Goal: Answer question/provide support: Share knowledge or assist other users

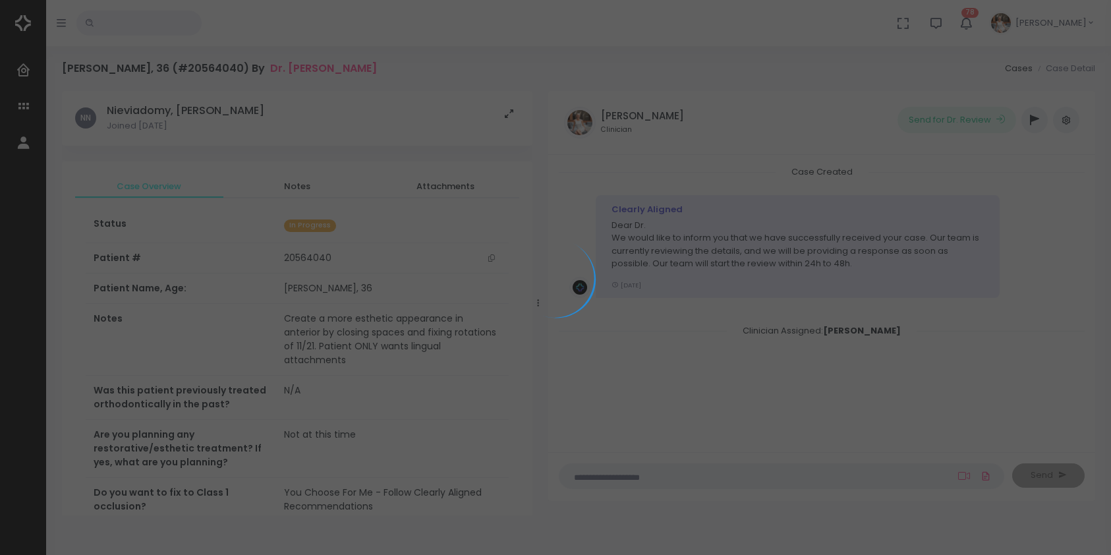
scroll to position [105, 0]
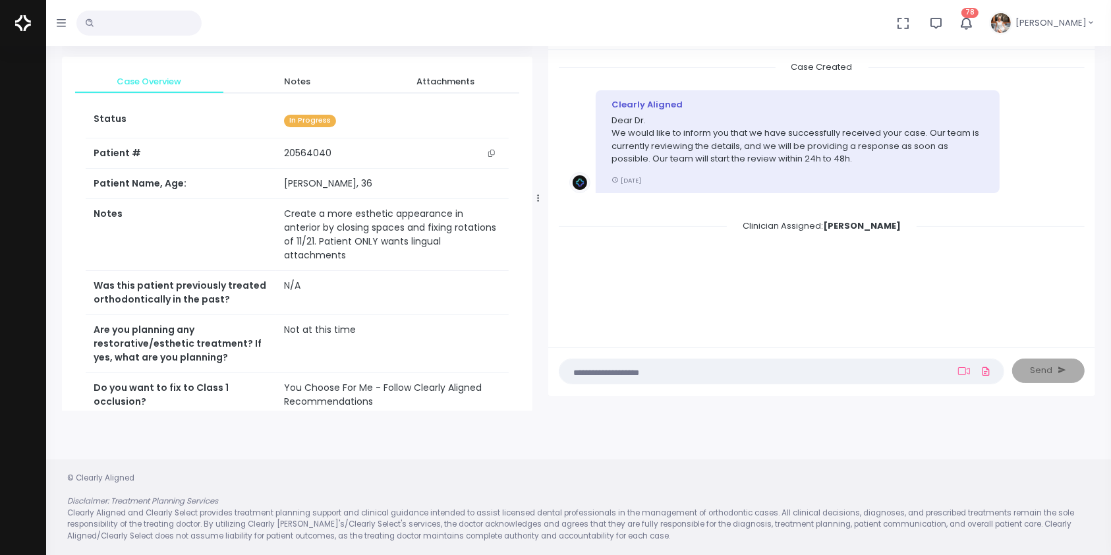
click at [850, 363] on nick-textarea "(Obrigatório)" at bounding box center [782, 372] width 446 height 26
click at [841, 370] on textarea at bounding box center [756, 371] width 377 height 15
click at [959, 372] on icon at bounding box center [964, 371] width 12 height 8
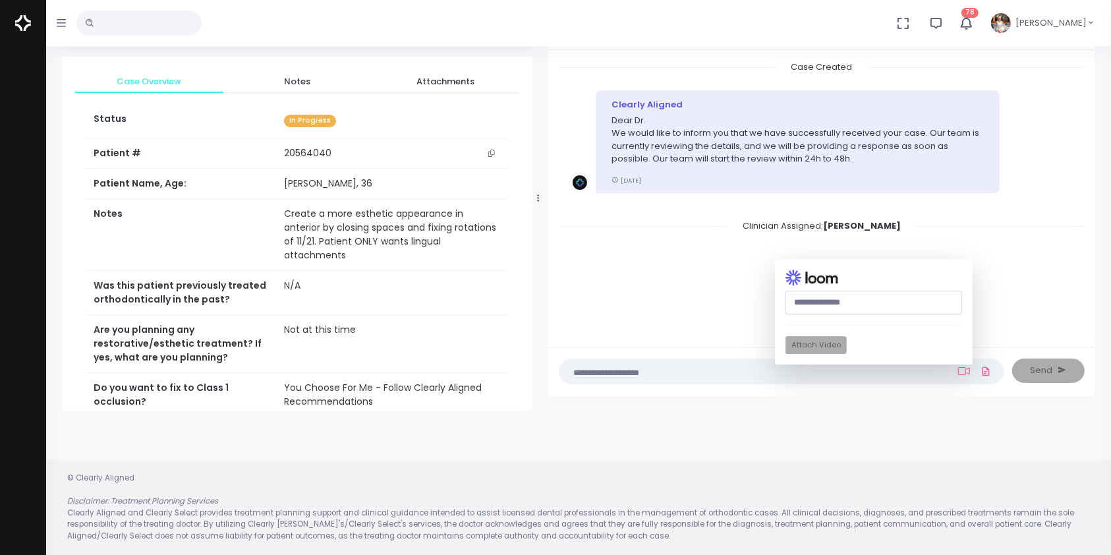
click at [809, 304] on input "text" at bounding box center [874, 303] width 177 height 24
paste input "**********"
type input "**********"
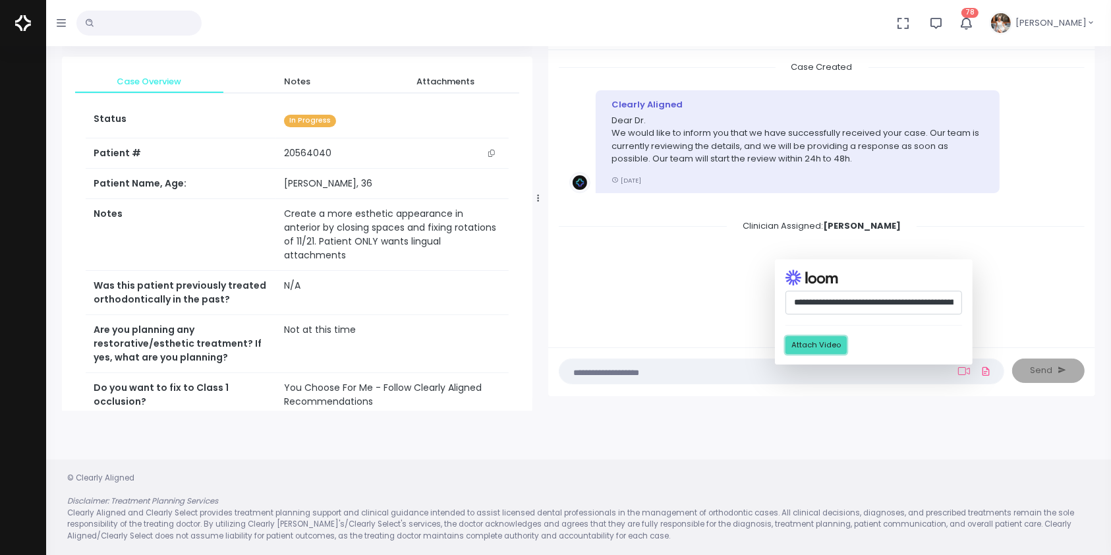
click at [814, 345] on button "Attach Video" at bounding box center [816, 346] width 61 height 18
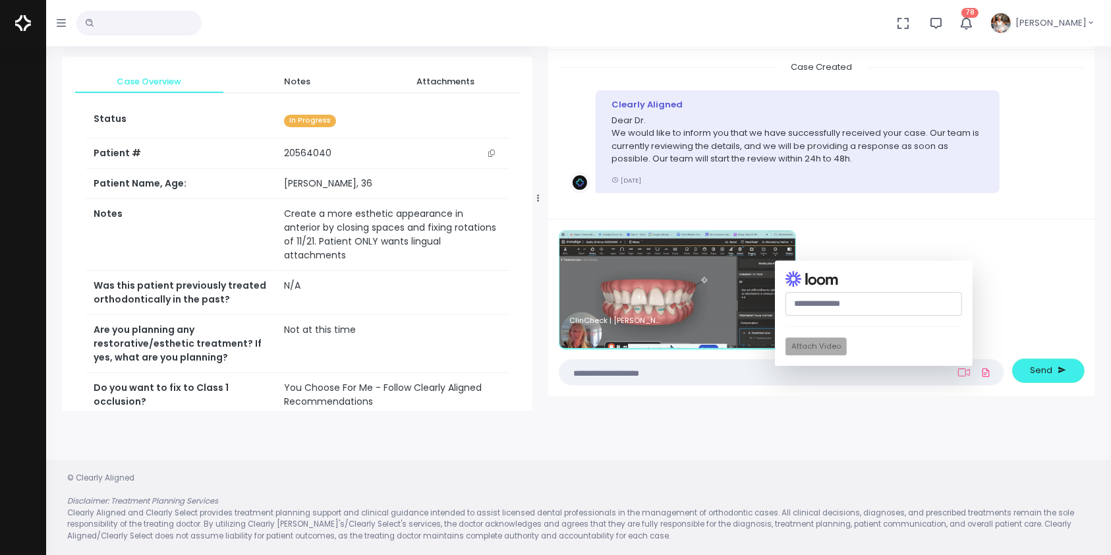
click at [676, 372] on textarea at bounding box center [756, 372] width 377 height 15
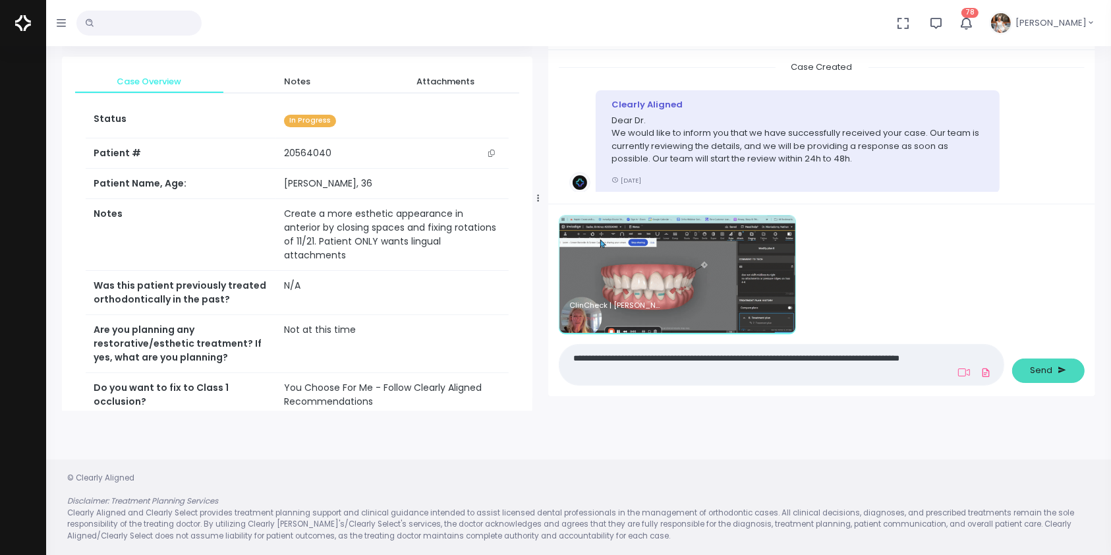
type textarea "**********"
click at [1037, 374] on span "Send" at bounding box center [1042, 370] width 22 height 13
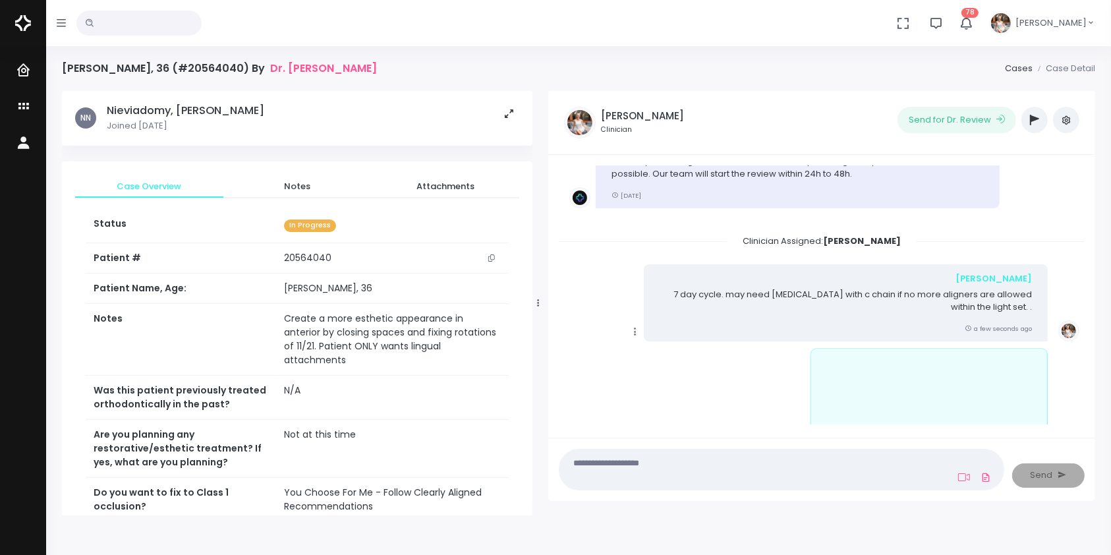
scroll to position [160, 0]
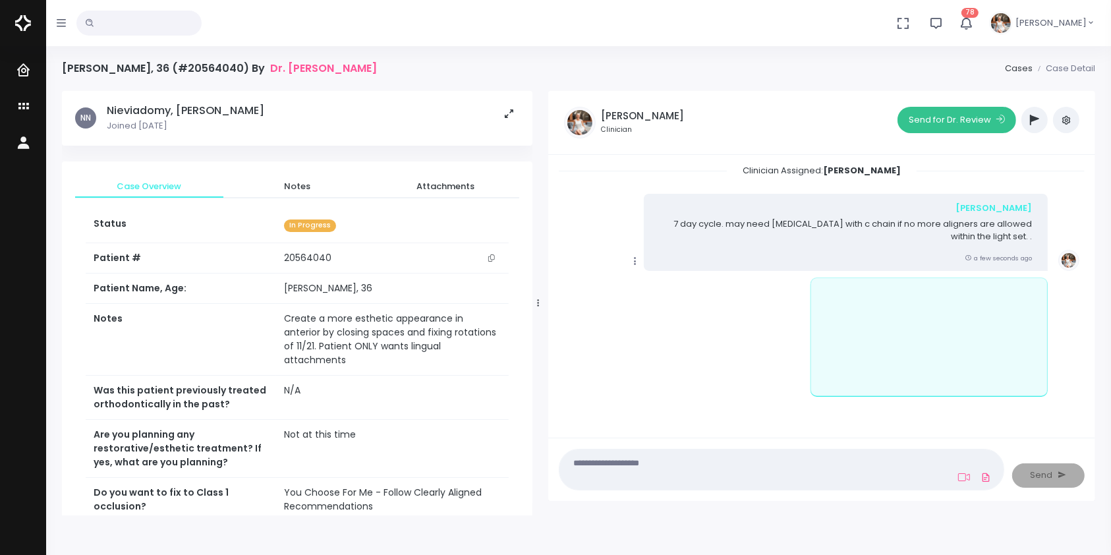
click at [956, 123] on button "Send for Dr. Review" at bounding box center [957, 120] width 119 height 26
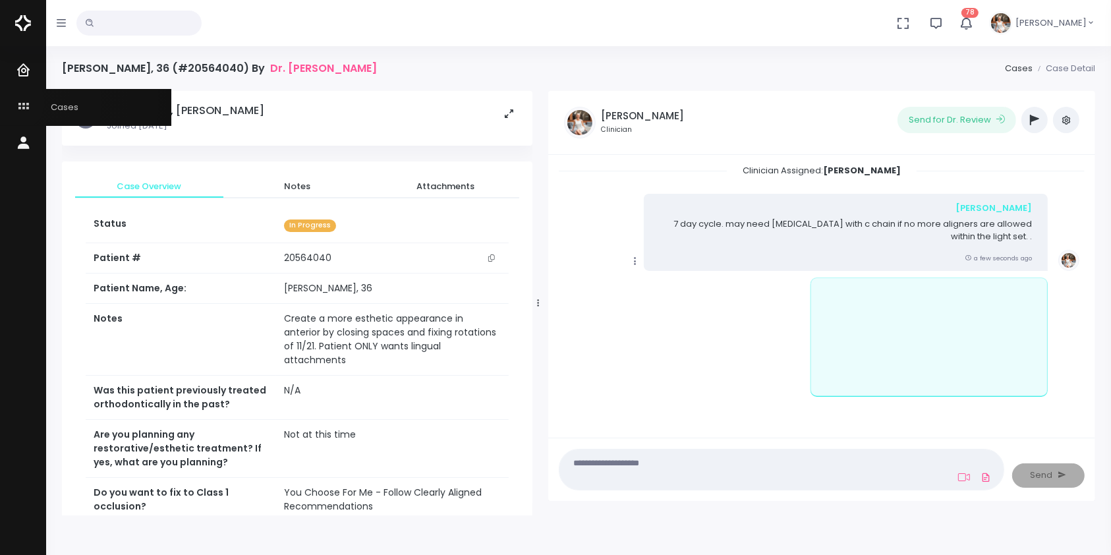
click at [16, 102] on icon "scrollable content" at bounding box center [25, 107] width 18 height 16
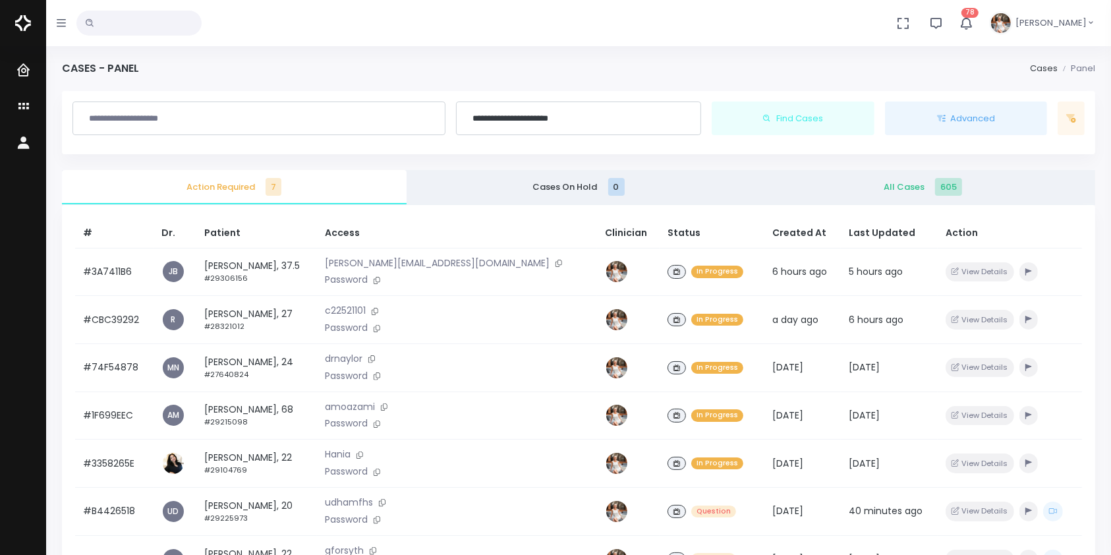
scroll to position [315, 0]
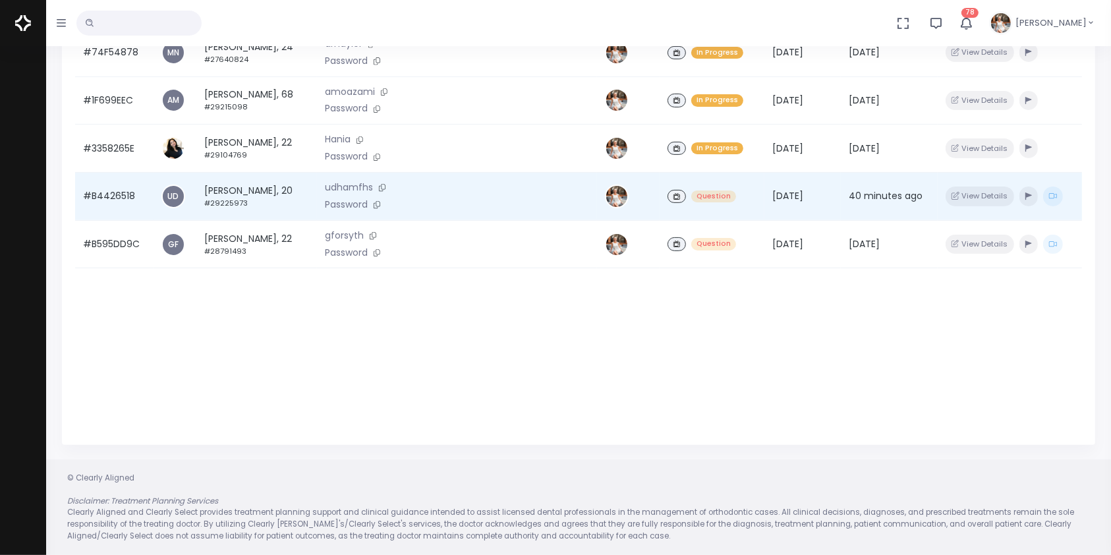
click at [116, 198] on td "#B4426518" at bounding box center [114, 197] width 78 height 48
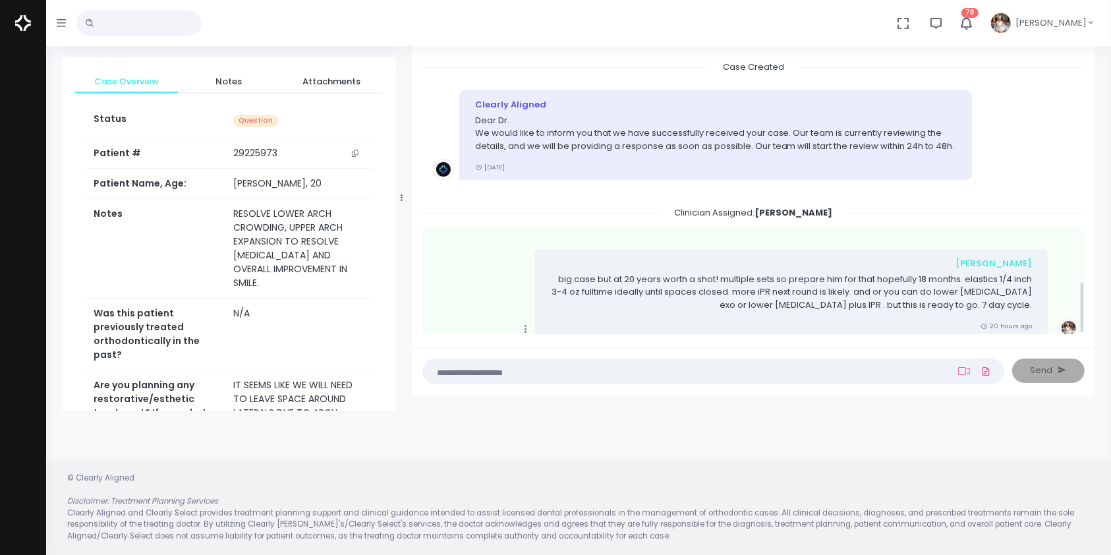
scroll to position [1157, 0]
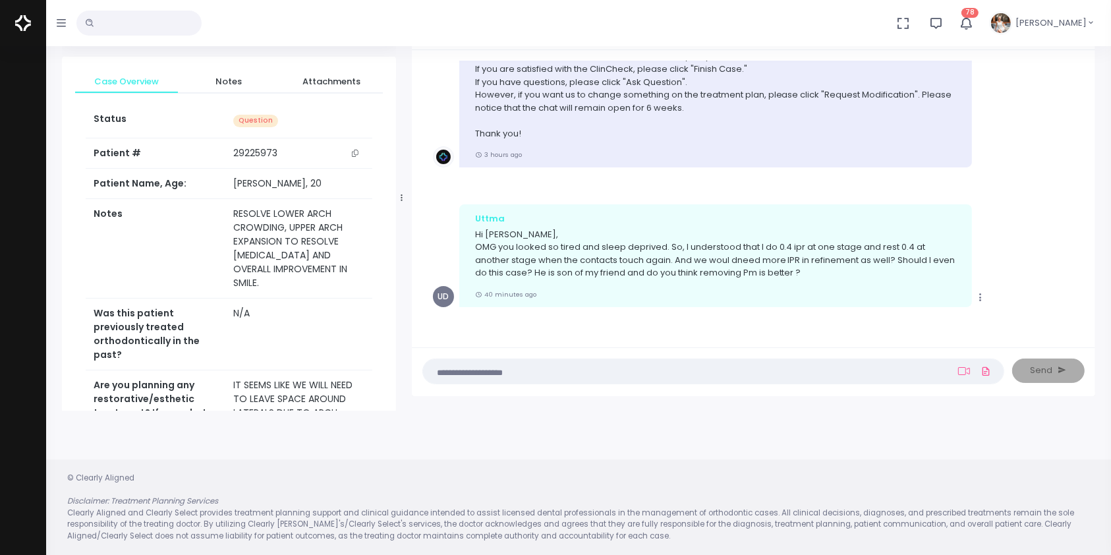
click at [670, 372] on textarea at bounding box center [687, 371] width 513 height 15
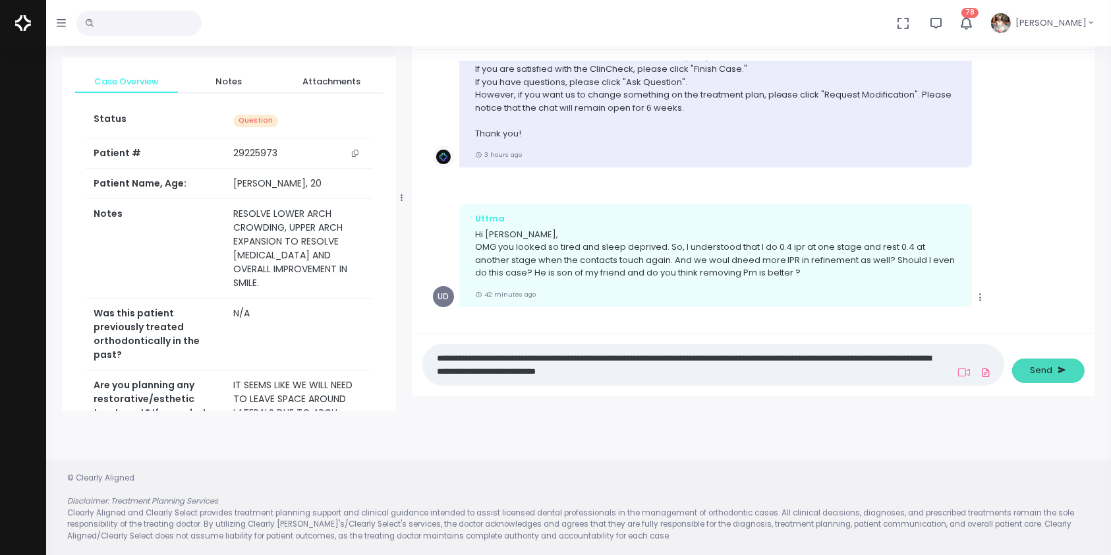
type textarea "**********"
click at [1036, 366] on span "Send" at bounding box center [1042, 370] width 22 height 13
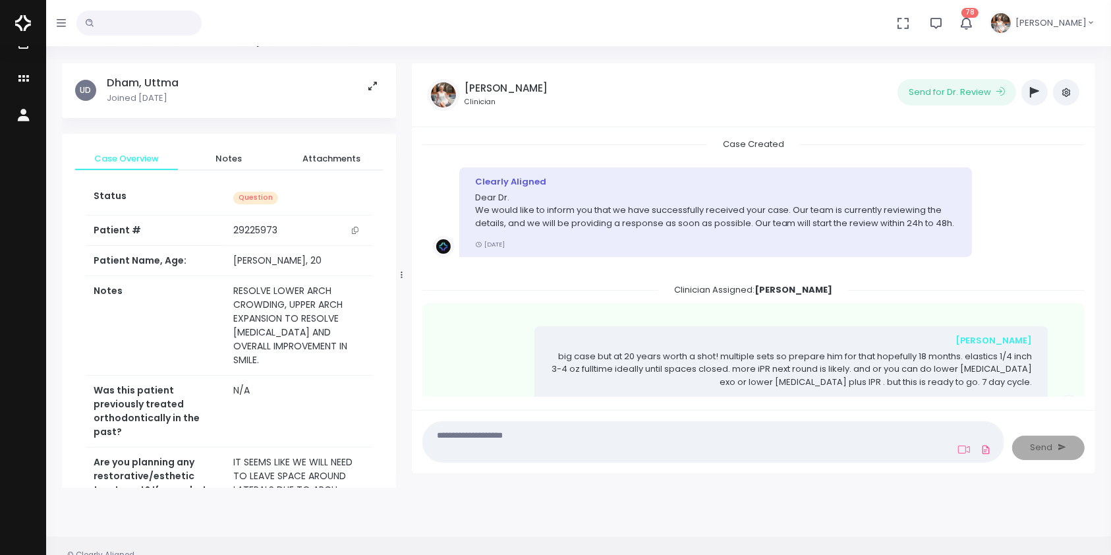
scroll to position [0, 0]
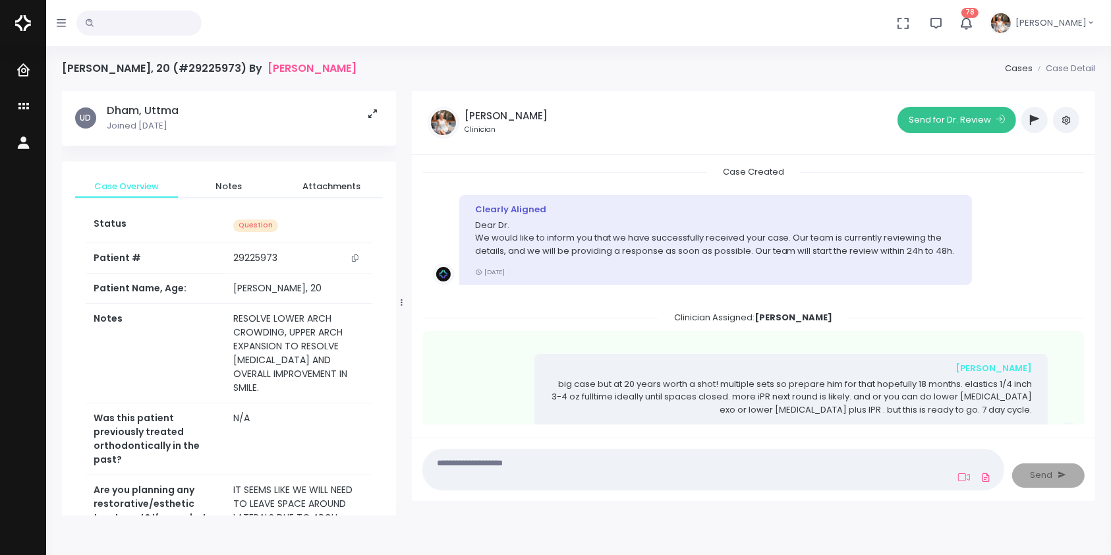
click at [965, 119] on button "Send for Dr. Review" at bounding box center [957, 120] width 119 height 26
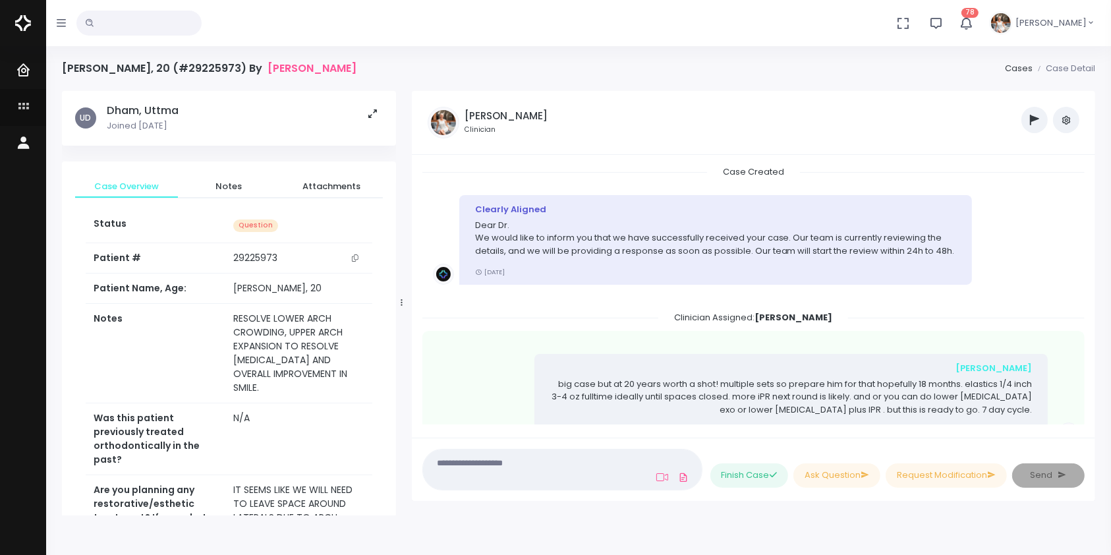
click at [26, 100] on icon "scrollable content" at bounding box center [25, 107] width 18 height 16
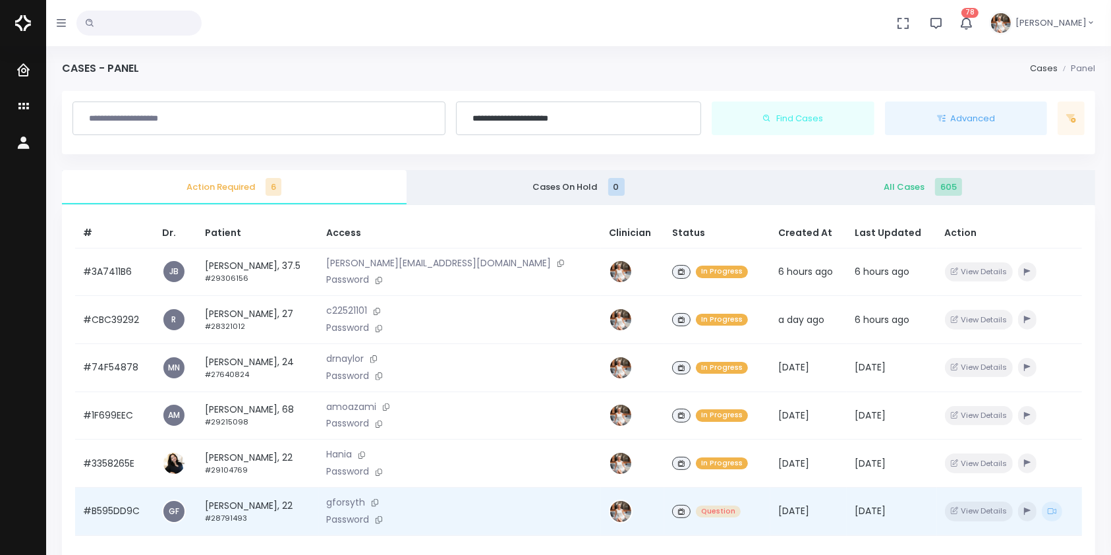
scroll to position [293, 0]
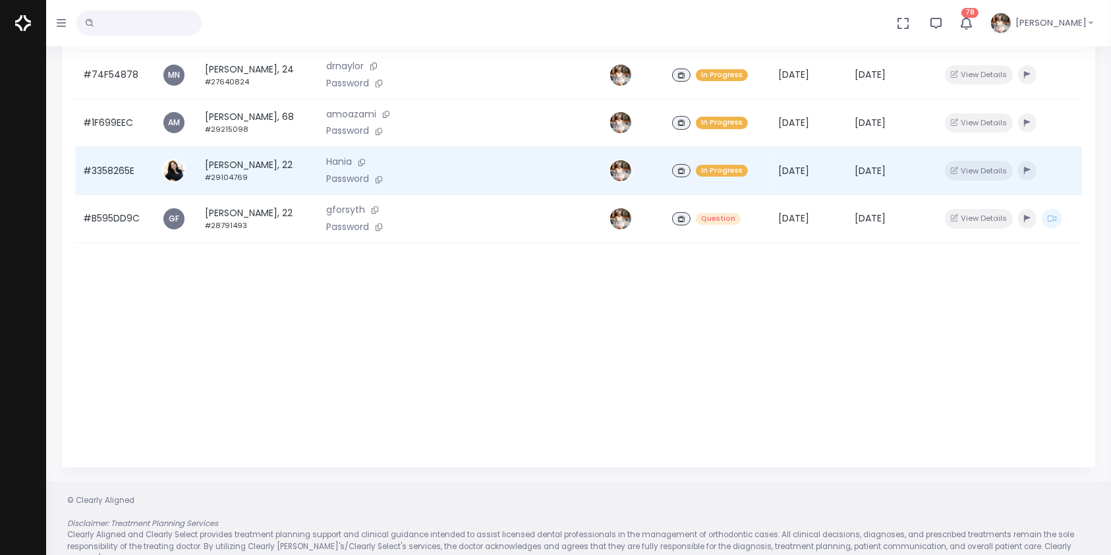
click at [103, 177] on td "#3358265E" at bounding box center [114, 171] width 79 height 48
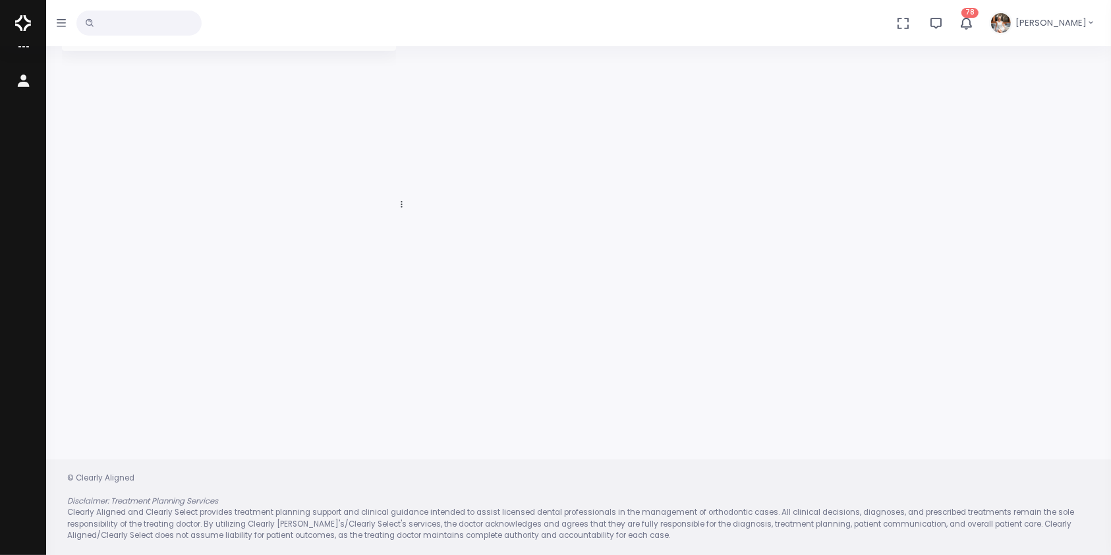
scroll to position [105, 0]
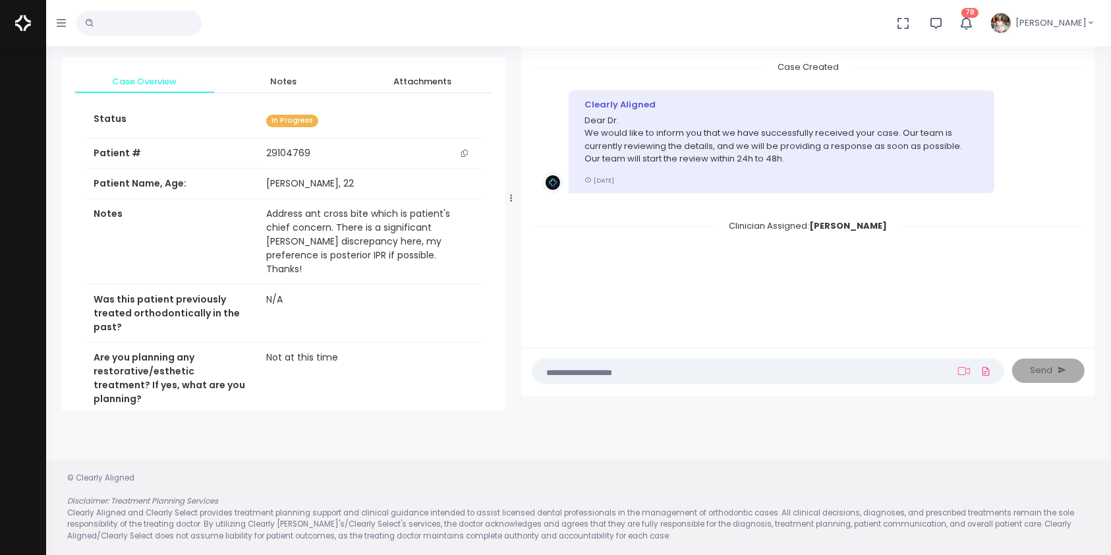
drag, startPoint x: 403, startPoint y: 200, endPoint x: 511, endPoint y: 206, distance: 108.9
click at [511, 206] on div at bounding box center [511, 198] width 7 height 416
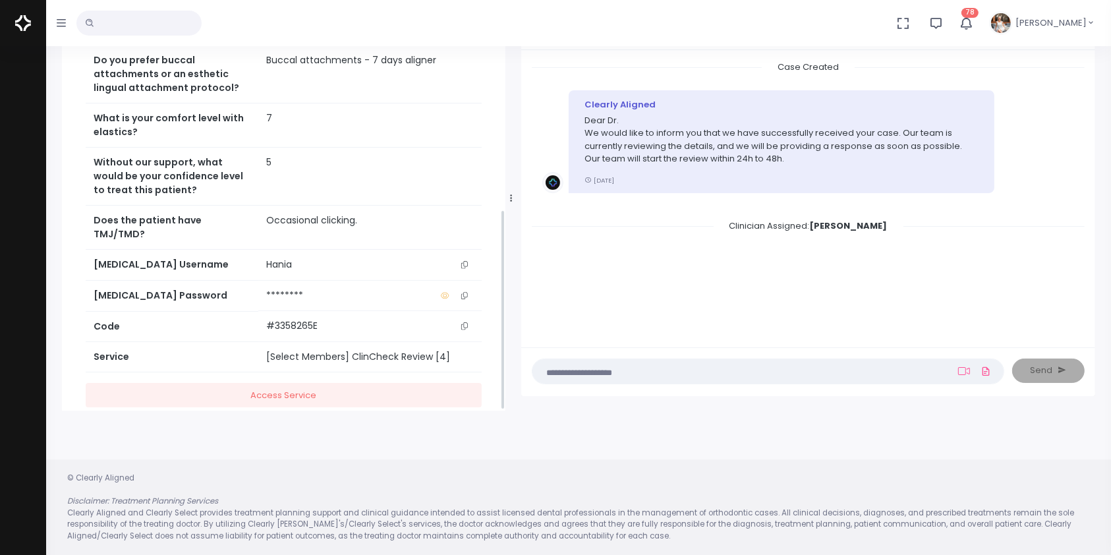
scroll to position [473, 0]
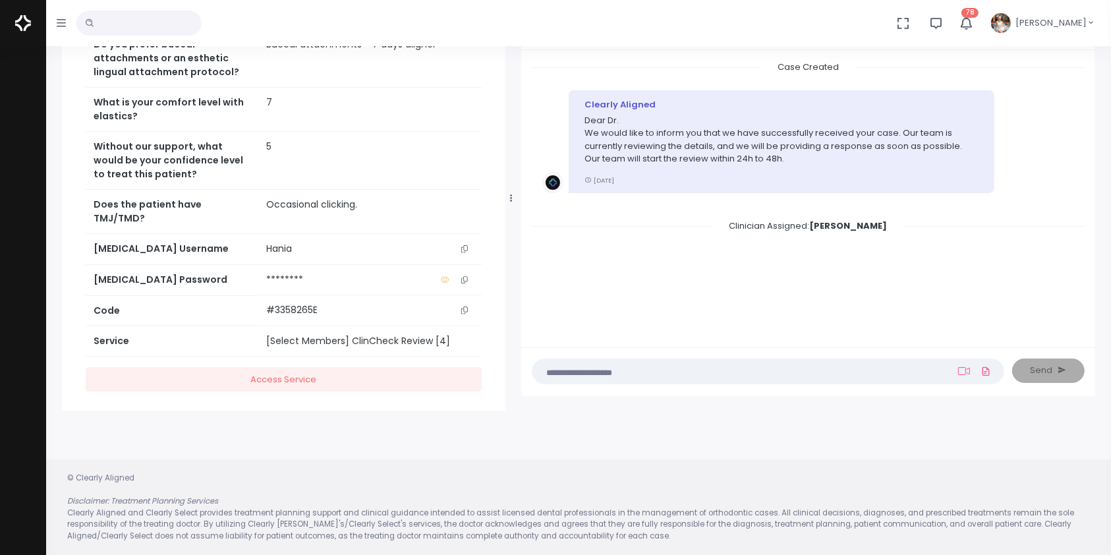
click at [466, 245] on icon "scrollable content" at bounding box center [464, 248] width 7 height 7
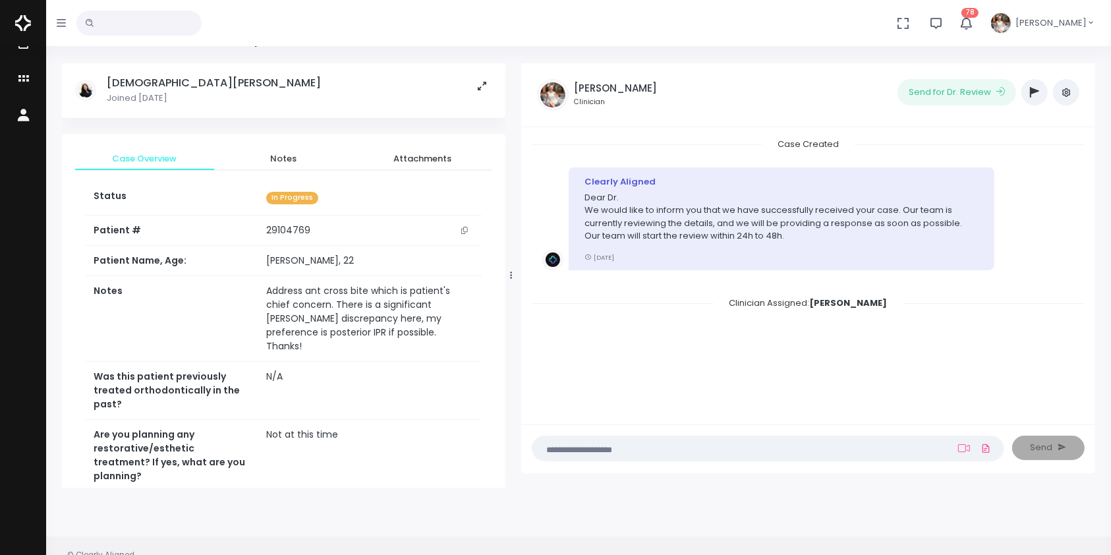
scroll to position [0, 0]
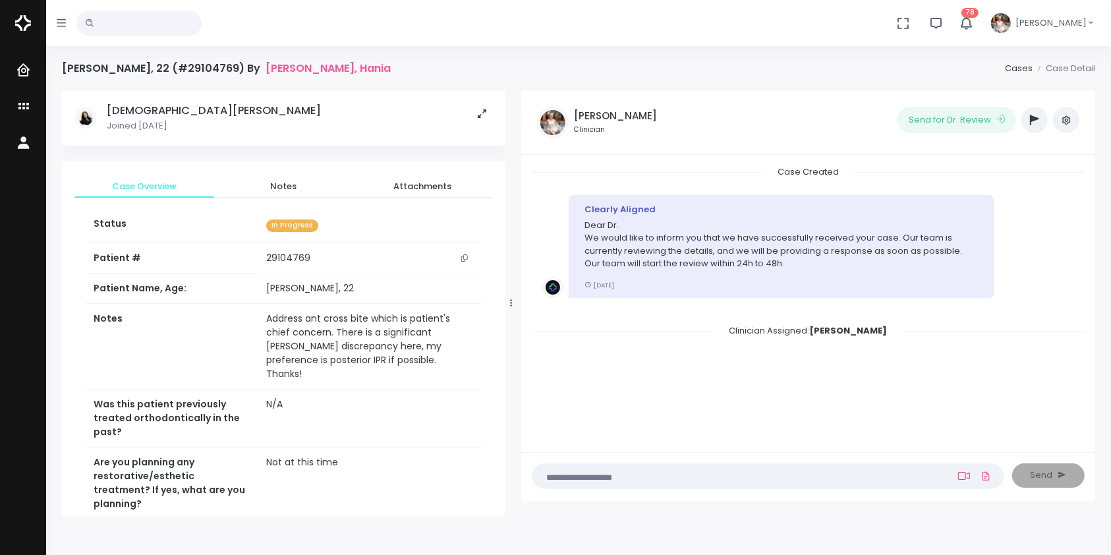
click at [965, 475] on icon at bounding box center [964, 476] width 12 height 11
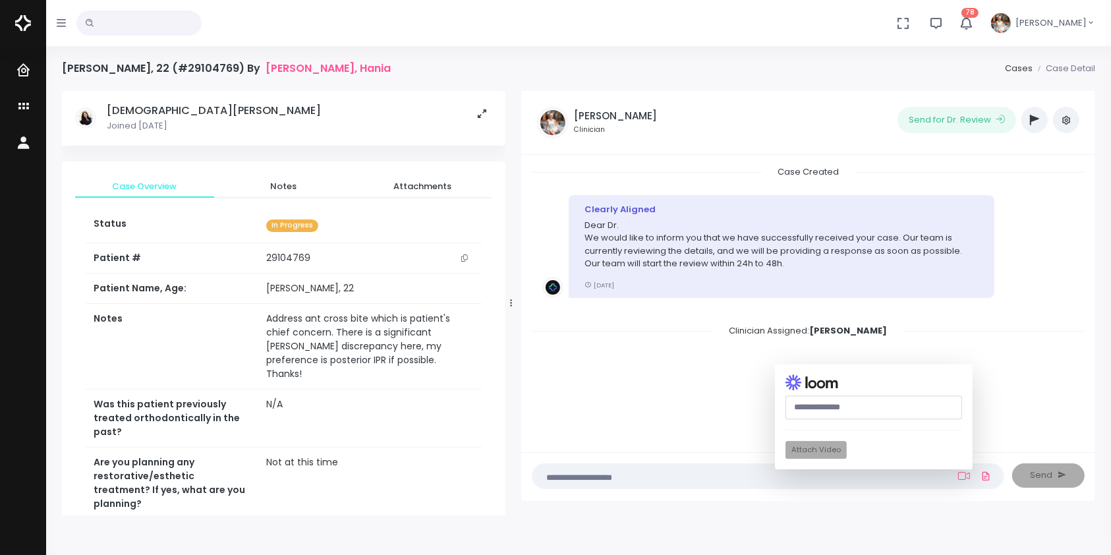
click at [830, 400] on input "text" at bounding box center [874, 407] width 177 height 24
paste input "**********"
type input "**********"
click at [822, 453] on button "Attach Video" at bounding box center [816, 451] width 61 height 18
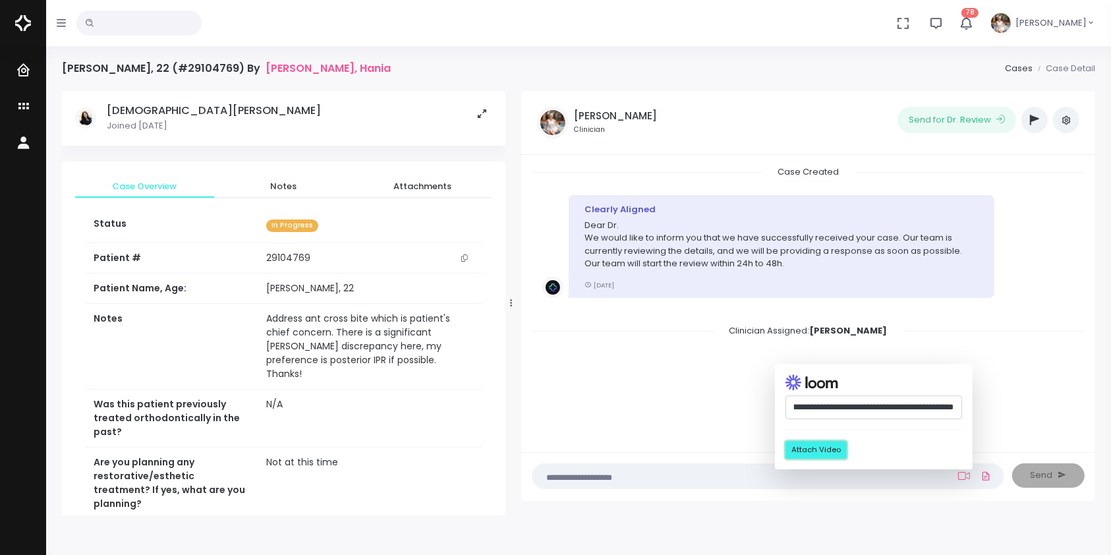
scroll to position [0, 0]
click at [690, 477] on textarea at bounding box center [742, 476] width 404 height 15
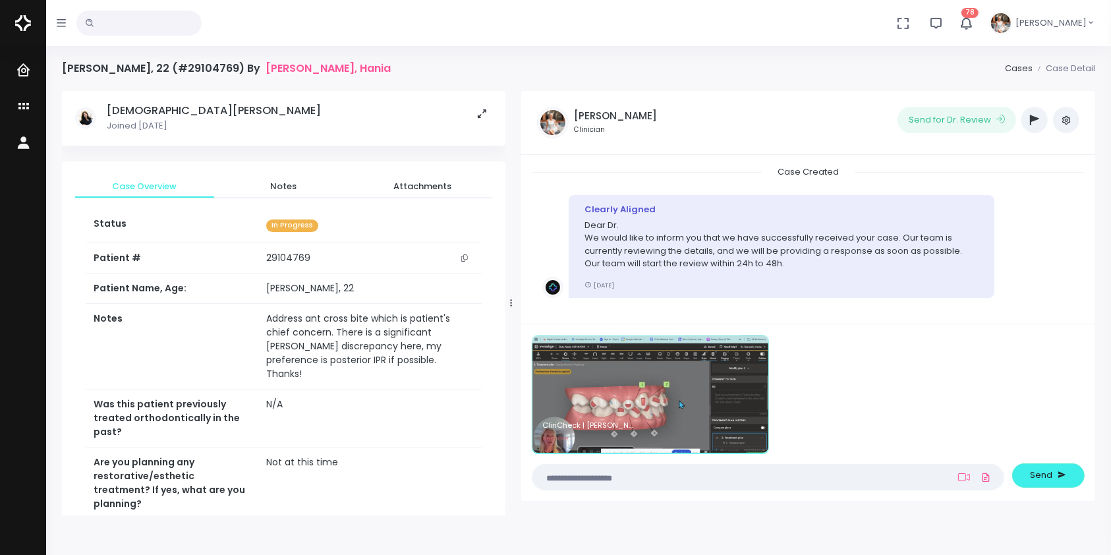
type textarea "*"
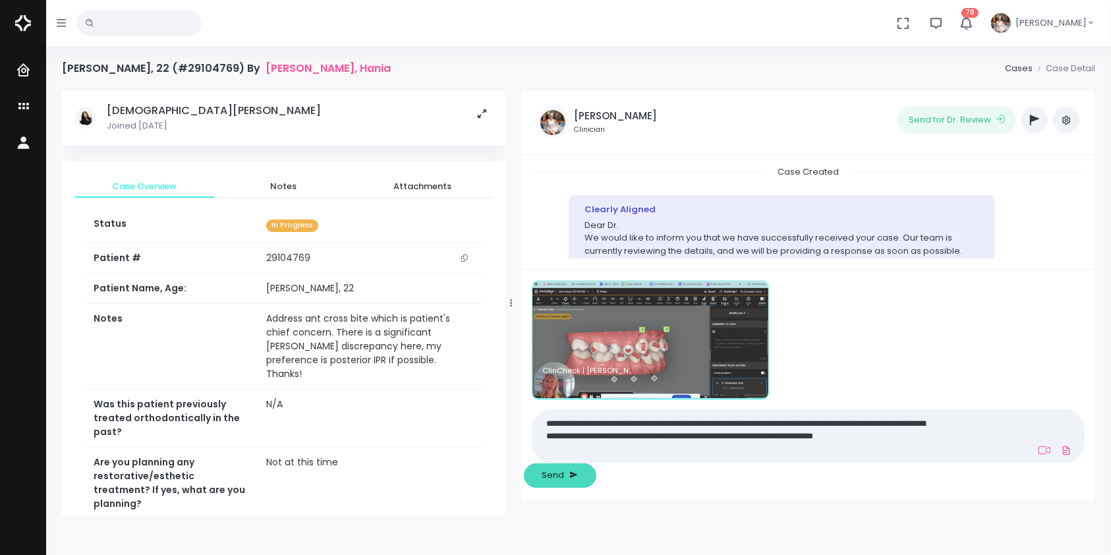
type textarea "**********"
click at [565, 473] on span "Send" at bounding box center [553, 475] width 22 height 13
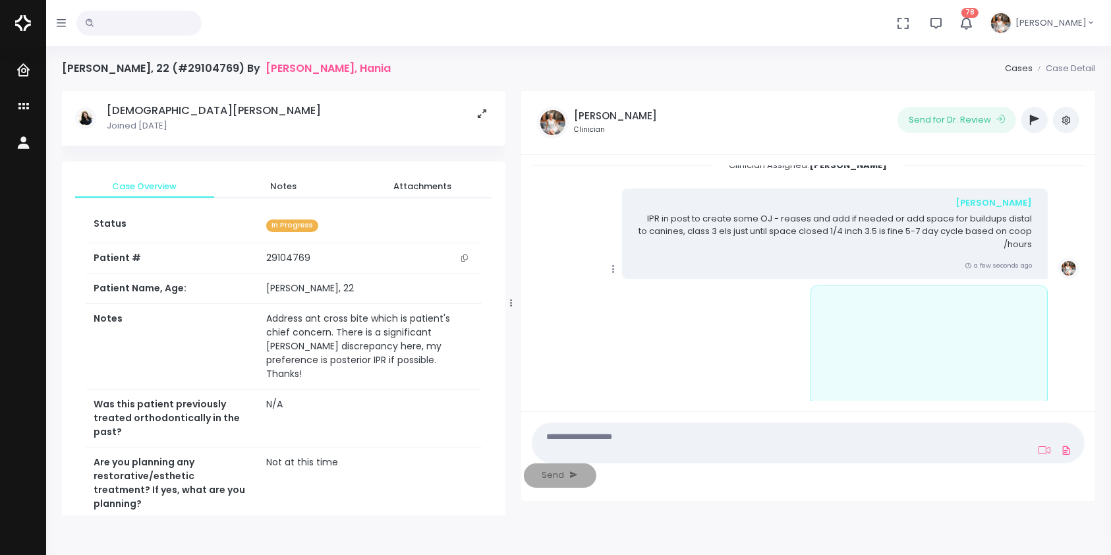
scroll to position [181, 0]
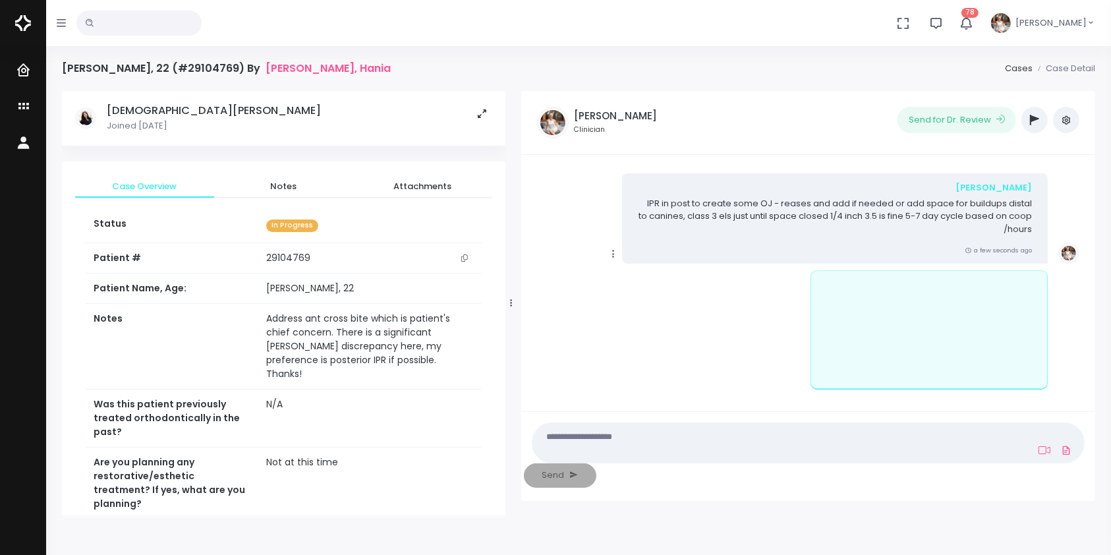
click at [612, 251] on icon at bounding box center [614, 254] width 12 height 12
click at [637, 282] on link "Mark as Video Review" at bounding box center [674, 280] width 137 height 20
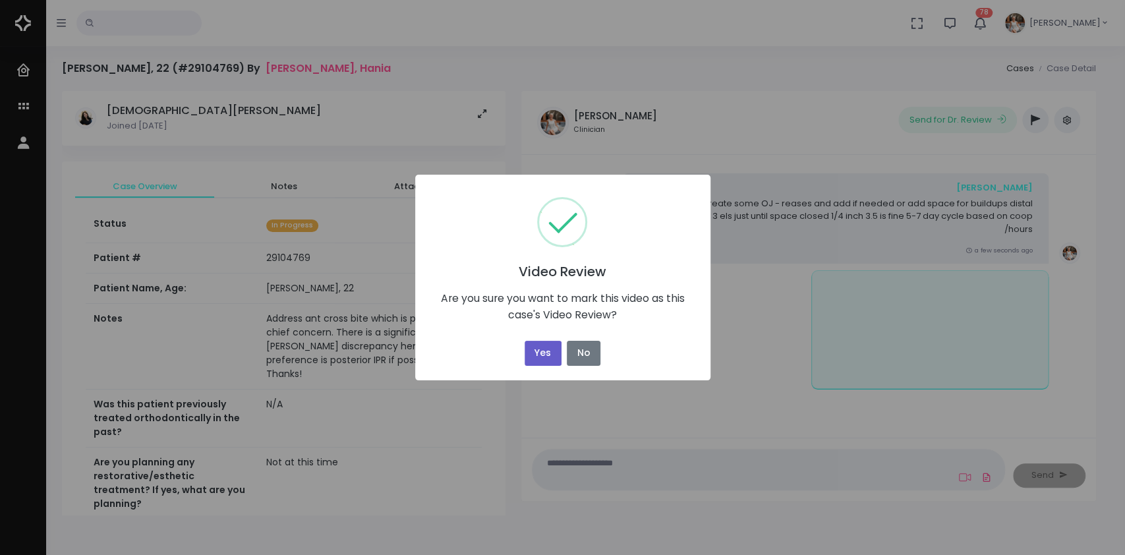
click at [536, 357] on button "Yes" at bounding box center [543, 354] width 37 height 26
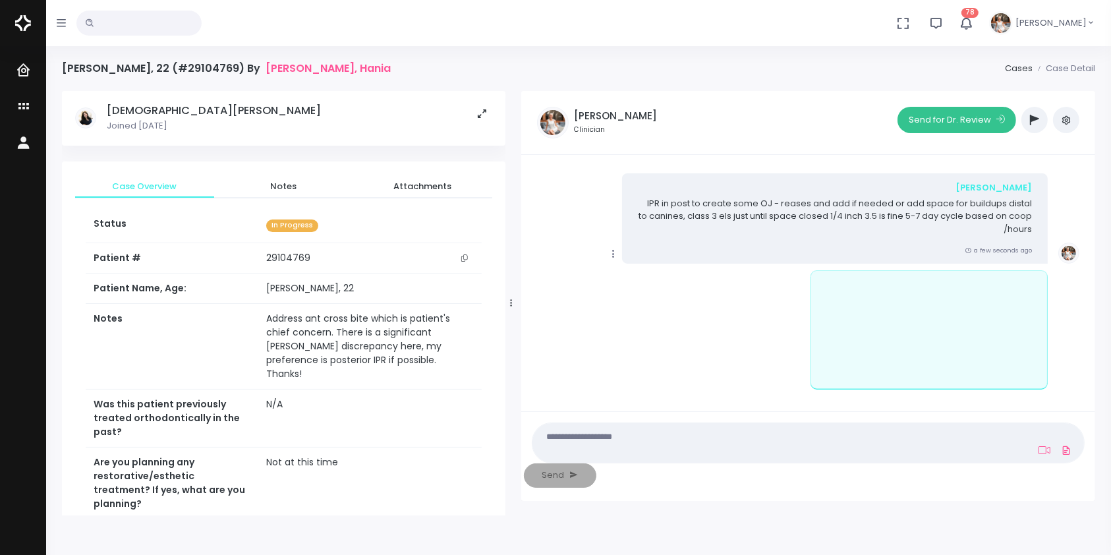
click at [970, 113] on button "Send for Dr. Review" at bounding box center [957, 120] width 119 height 26
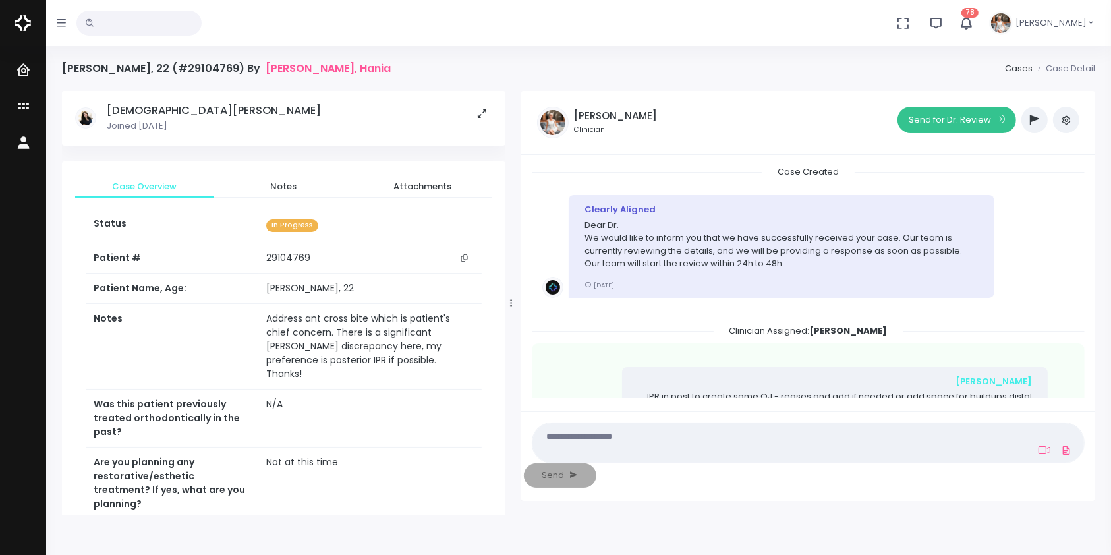
scroll to position [186, 0]
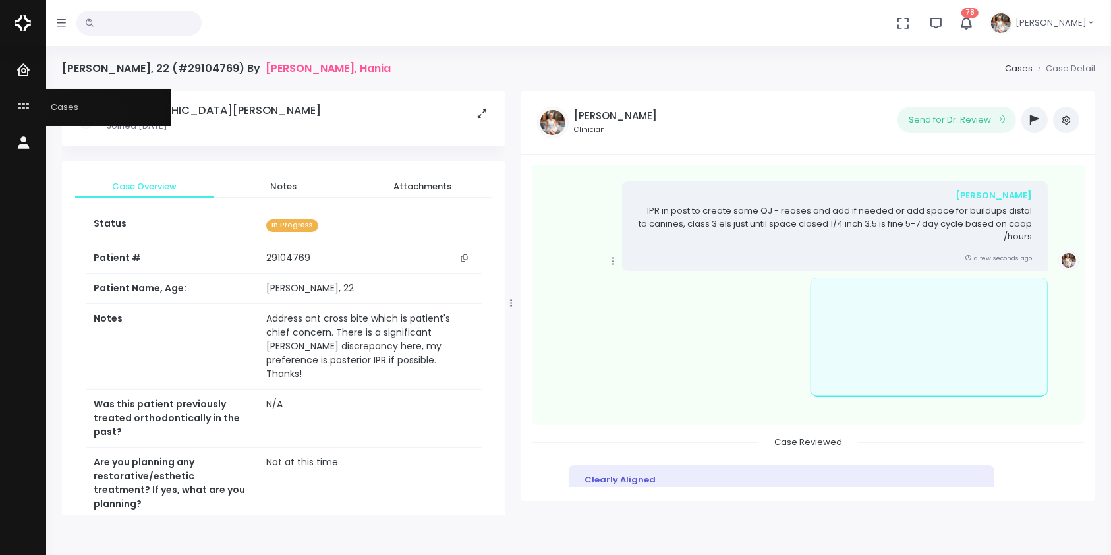
click at [22, 106] on icon "scrollable content" at bounding box center [25, 107] width 18 height 16
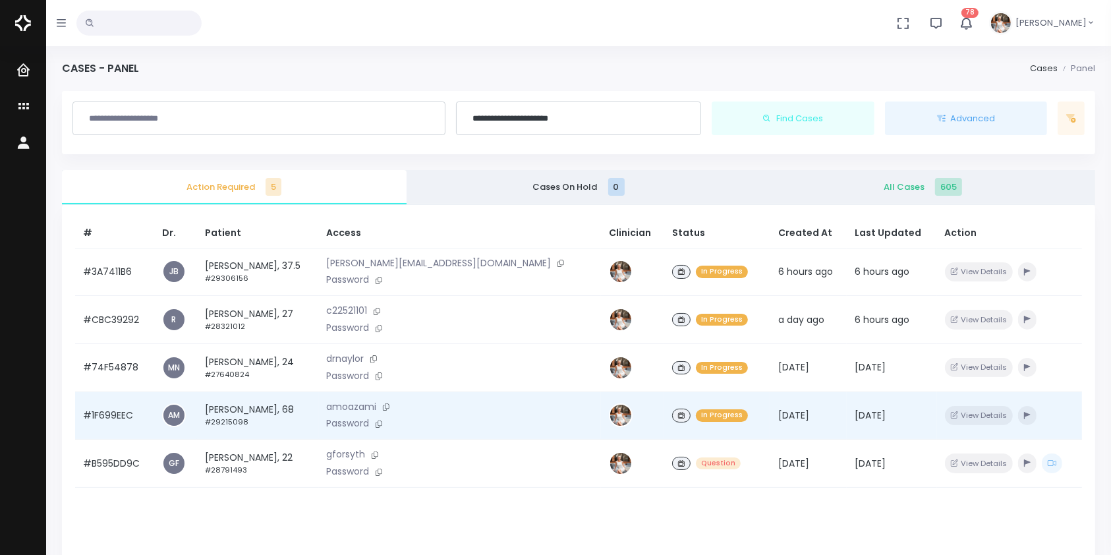
click at [111, 422] on td "#1F699EEC" at bounding box center [114, 416] width 79 height 48
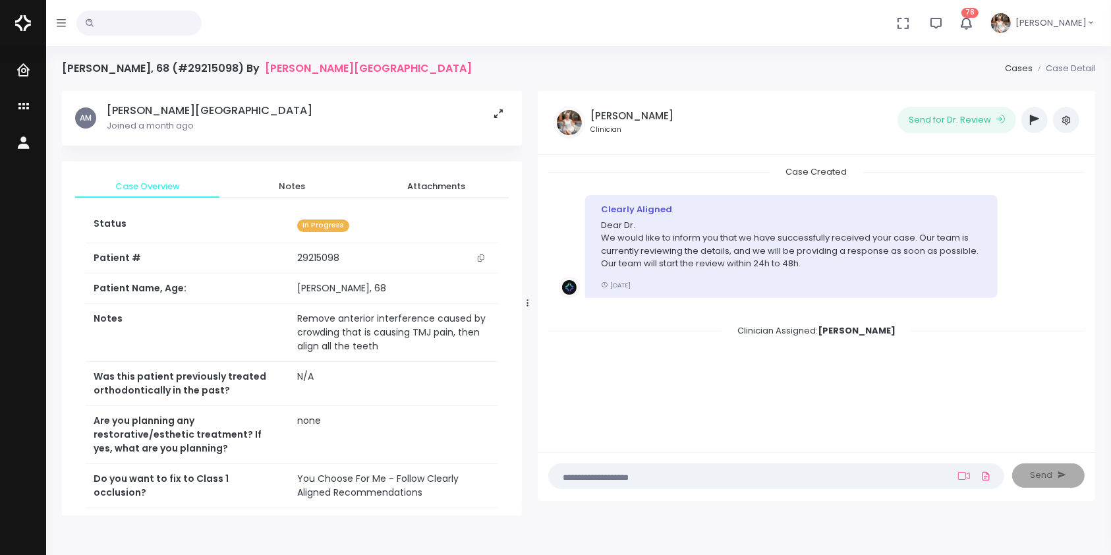
drag, startPoint x: 398, startPoint y: 302, endPoint x: 524, endPoint y: 306, distance: 126.0
click at [525, 306] on div at bounding box center [528, 303] width 7 height 416
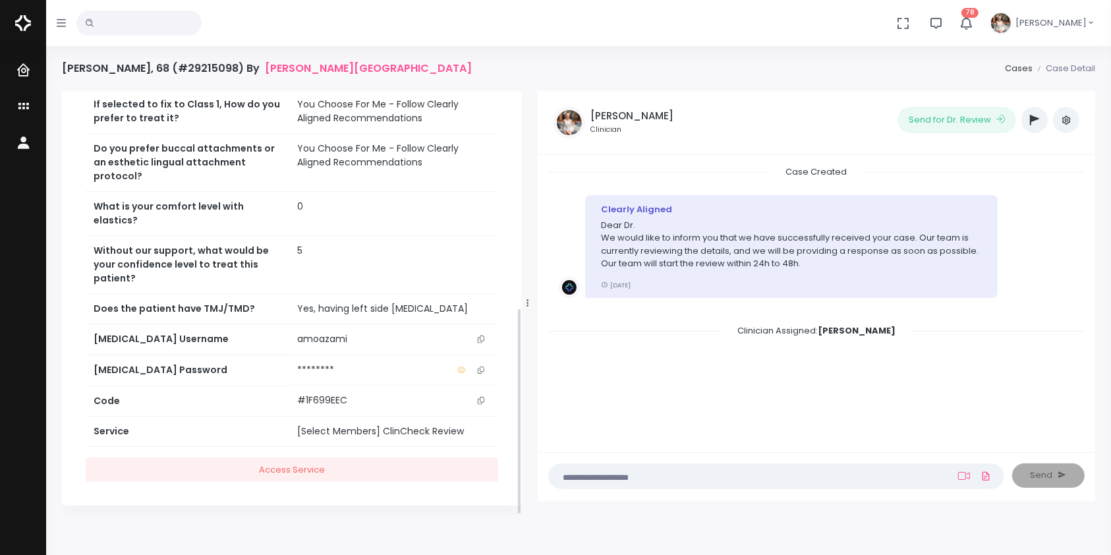
scroll to position [444, 0]
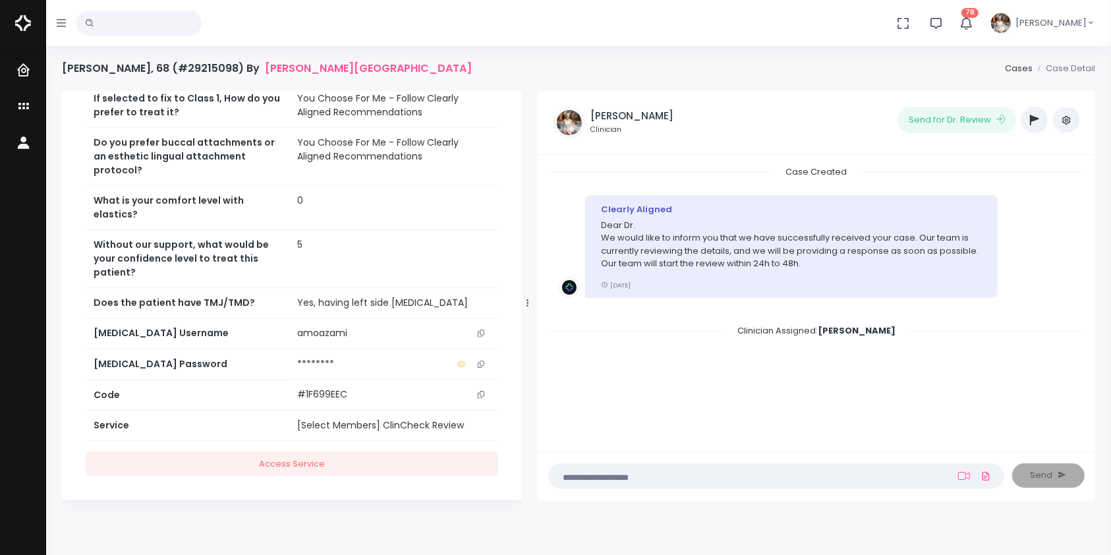
click at [485, 332] on button "scrollable content" at bounding box center [481, 333] width 18 height 14
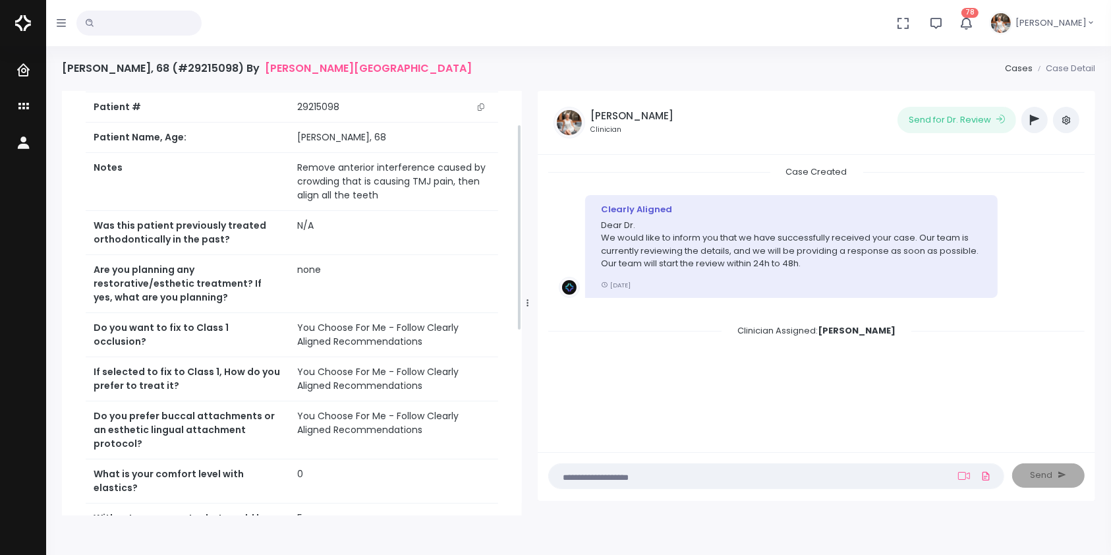
scroll to position [0, 0]
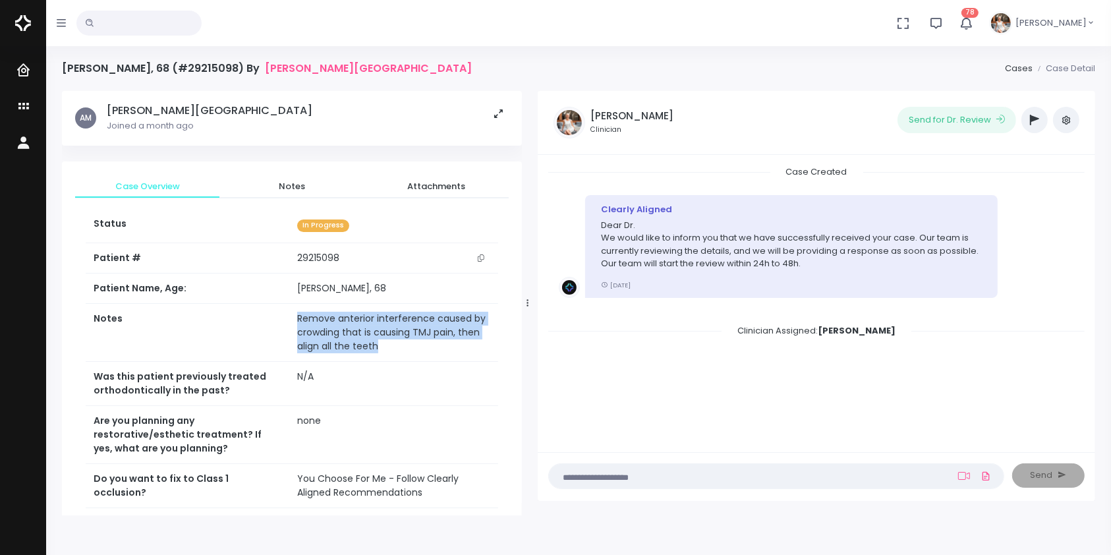
drag, startPoint x: 388, startPoint y: 350, endPoint x: 276, endPoint y: 324, distance: 114.5
click at [276, 324] on tr "Notes Remove anterior interference caused by crowding that is causing TMJ pain,…" at bounding box center [292, 333] width 413 height 58
click at [962, 477] on icon at bounding box center [964, 476] width 12 height 11
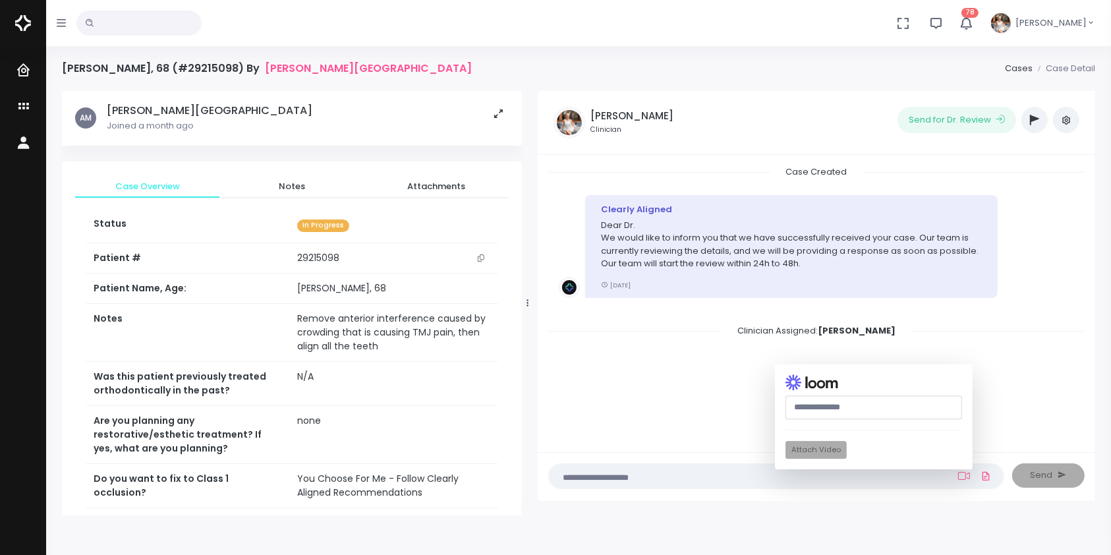
click at [854, 405] on input "text" at bounding box center [874, 407] width 177 height 24
paste input "**********"
type input "**********"
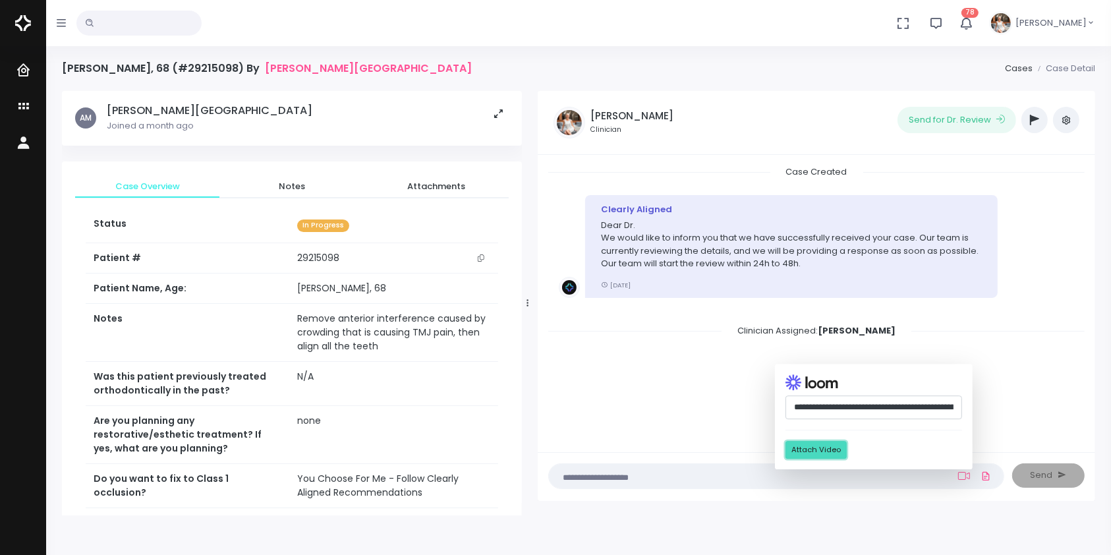
click at [800, 451] on button "Attach Video" at bounding box center [816, 451] width 61 height 18
click at [691, 477] on textarea at bounding box center [751, 476] width 388 height 15
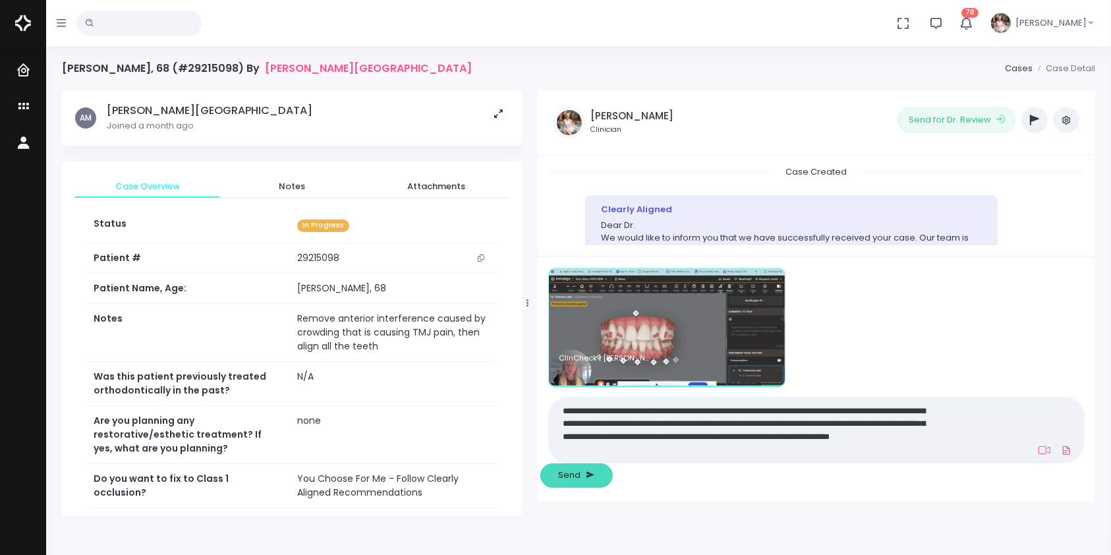
type textarea "**********"
click at [581, 471] on span "Send" at bounding box center [570, 475] width 22 height 13
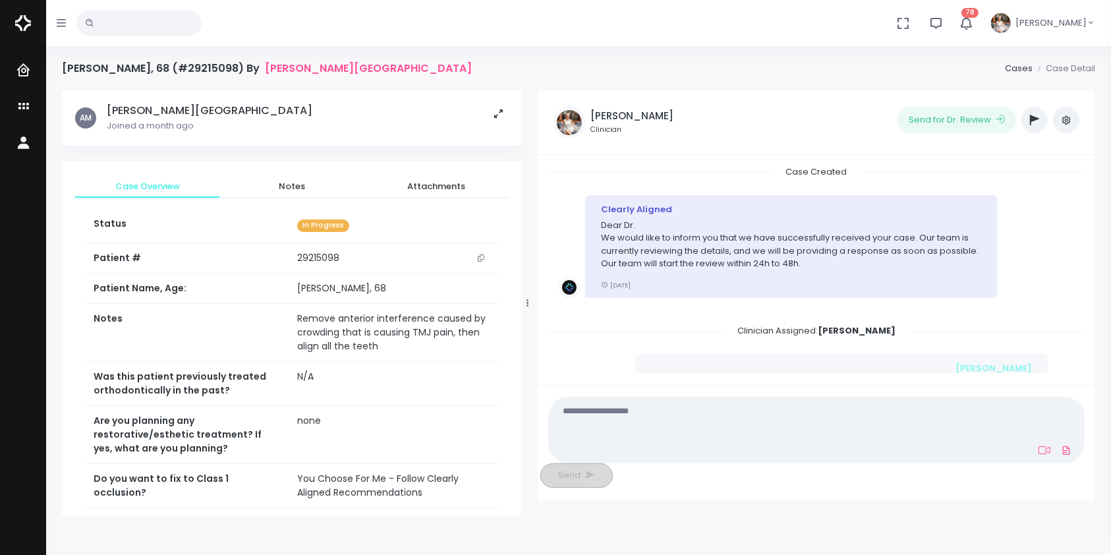
scroll to position [186, 0]
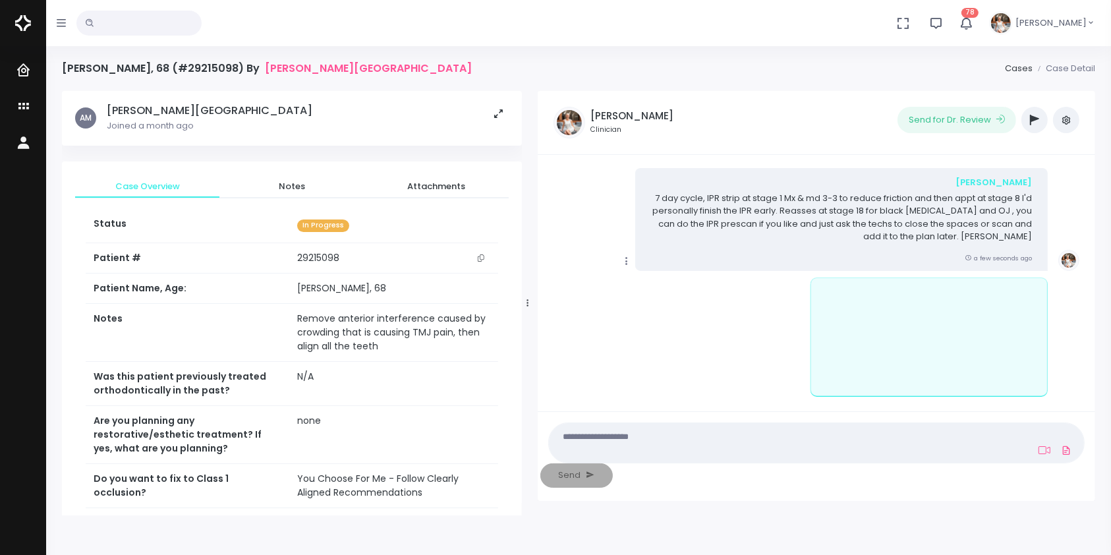
click at [627, 264] on icon "scrollable content" at bounding box center [627, 261] width 12 height 12
click at [707, 287] on link "Mark as Video Review" at bounding box center [687, 287] width 137 height 20
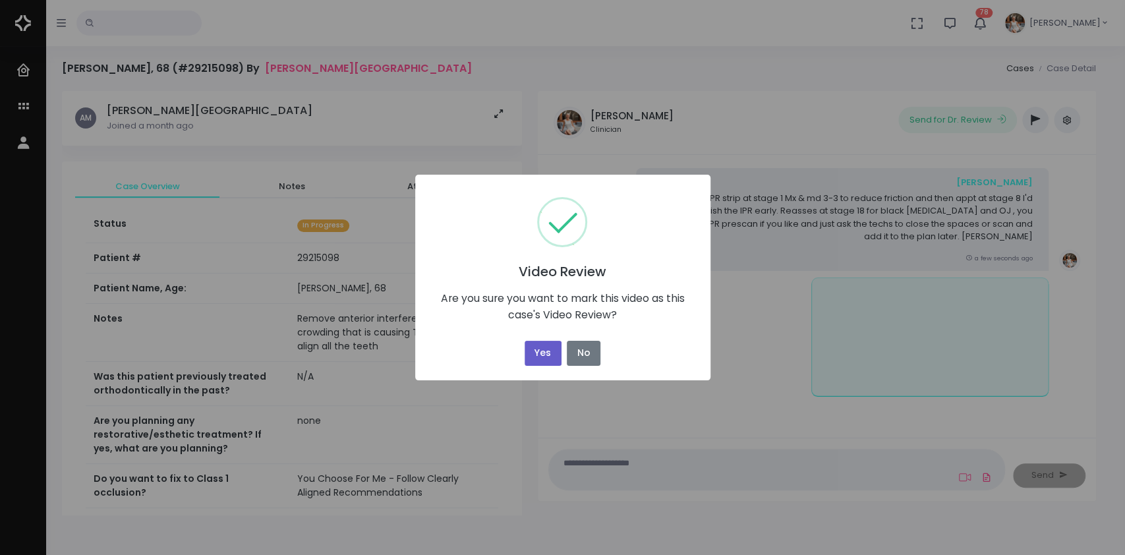
click at [541, 345] on button "Yes" at bounding box center [543, 354] width 37 height 26
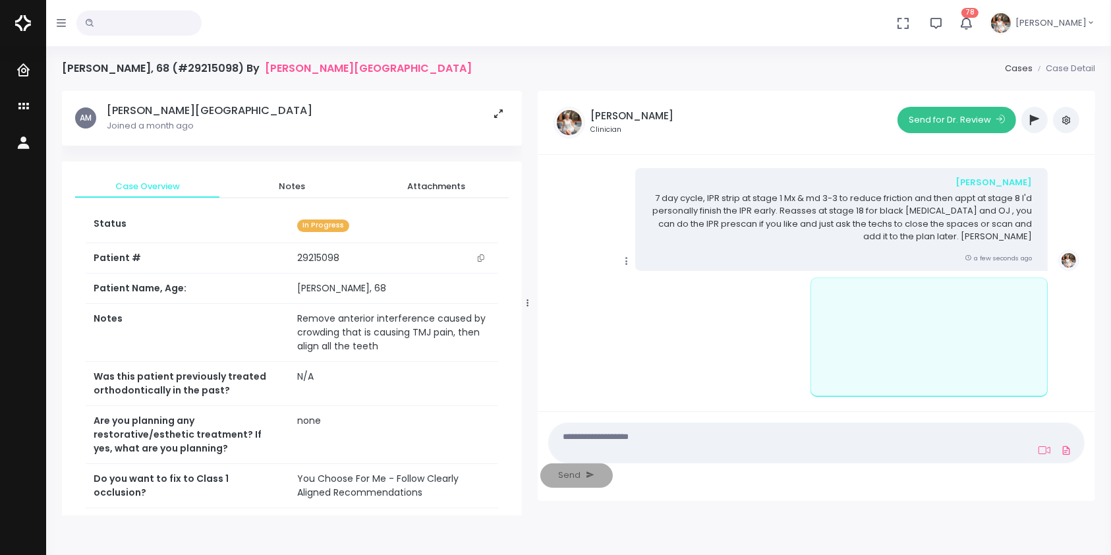
click at [966, 119] on button "Send for Dr. Review" at bounding box center [957, 120] width 119 height 26
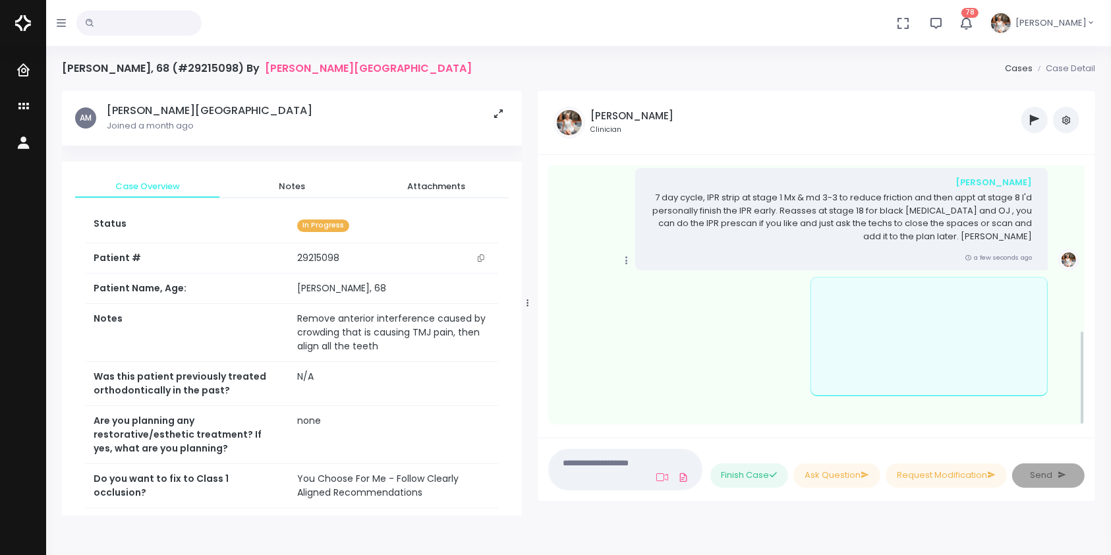
scroll to position [450, 0]
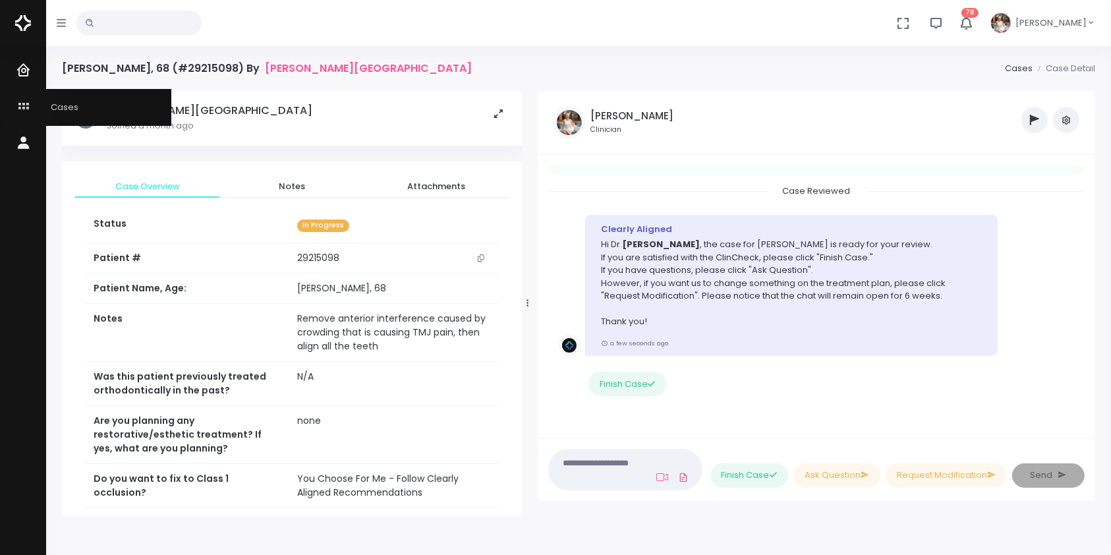
click at [26, 107] on icon "scrollable content" at bounding box center [25, 107] width 18 height 16
